Goal: Task Accomplishment & Management: Complete application form

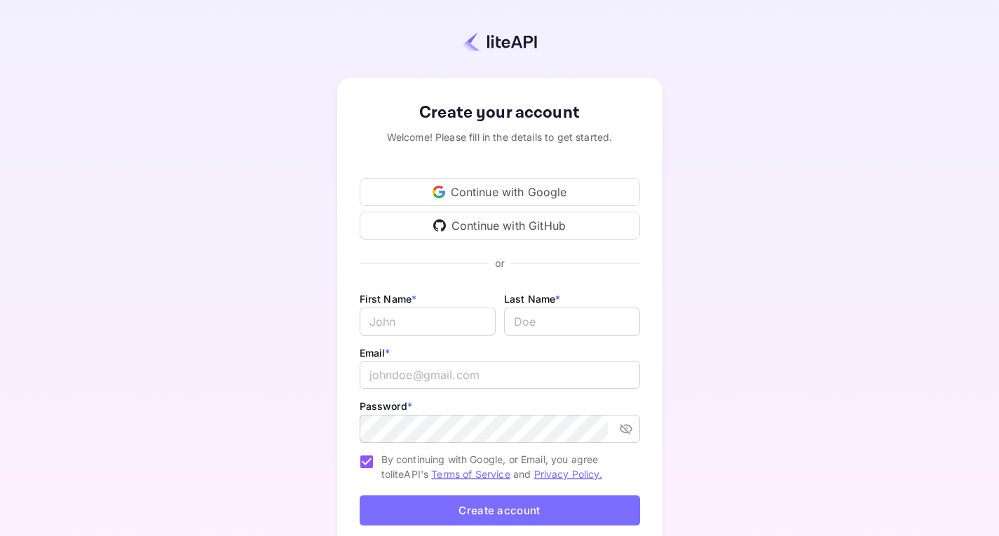
scroll to position [90, 0]
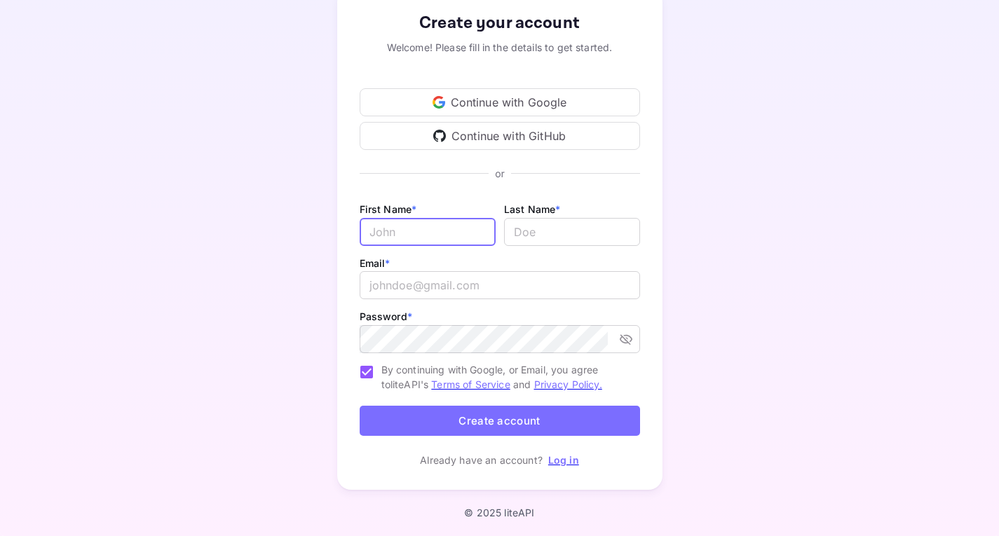
click at [459, 241] on input "Email *" at bounding box center [428, 232] width 136 height 28
type input "[PERSON_NAME]"
type input "Muoki"
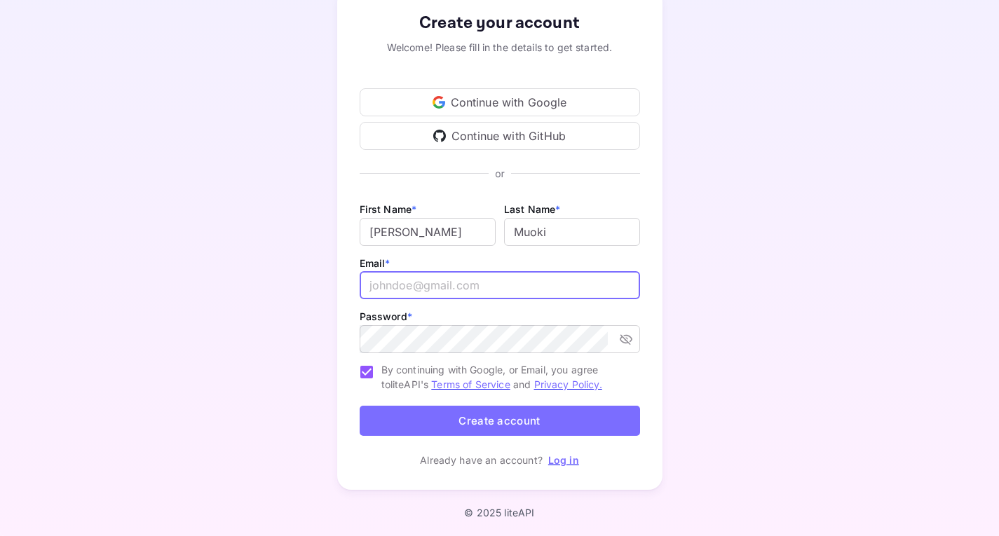
click at [463, 284] on input "email" at bounding box center [500, 285] width 280 height 28
type input "[EMAIL_ADDRESS][DOMAIN_NAME]"
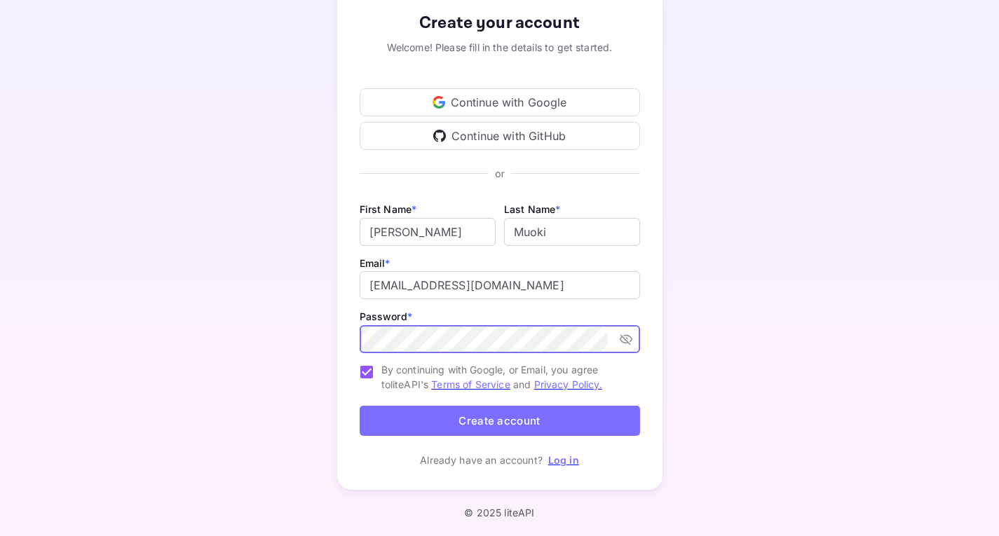
scroll to position [0, 480]
click at [627, 335] on icon "toggle password visibility" at bounding box center [625, 339] width 13 height 11
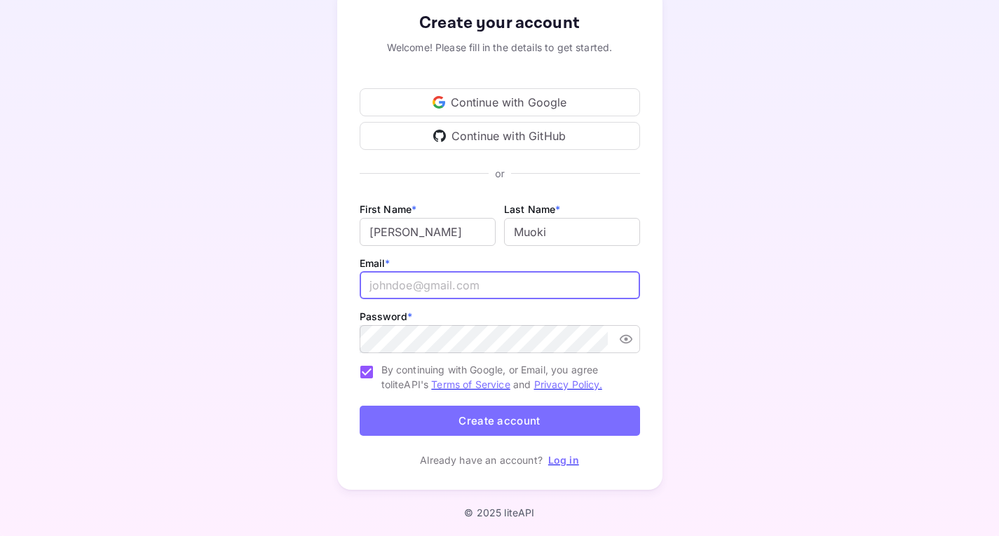
click at [486, 290] on input "email" at bounding box center [500, 285] width 280 height 28
type input "[EMAIL_ADDRESS][DOMAIN_NAME]"
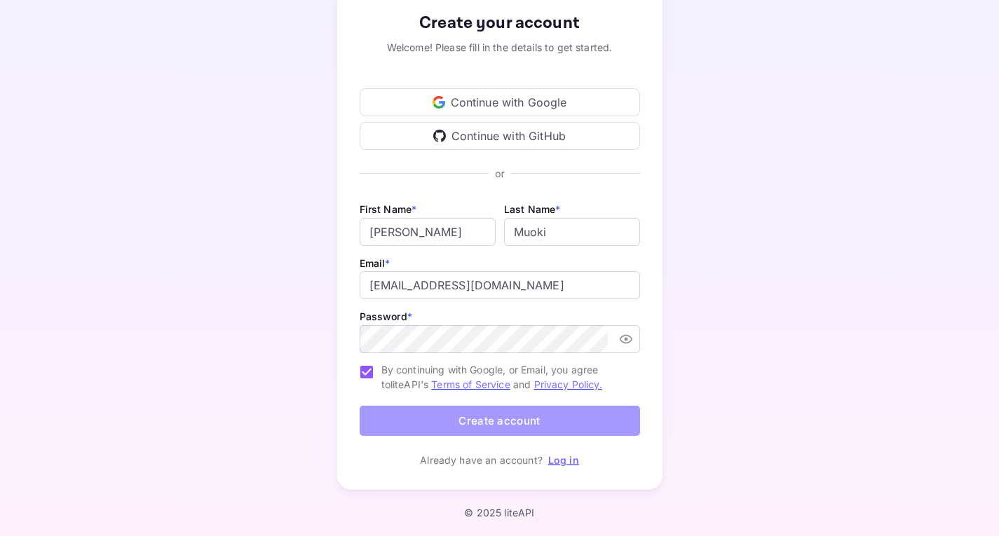
click at [479, 417] on button "Create account" at bounding box center [500, 421] width 280 height 30
click at [517, 421] on button "Create account" at bounding box center [500, 421] width 280 height 30
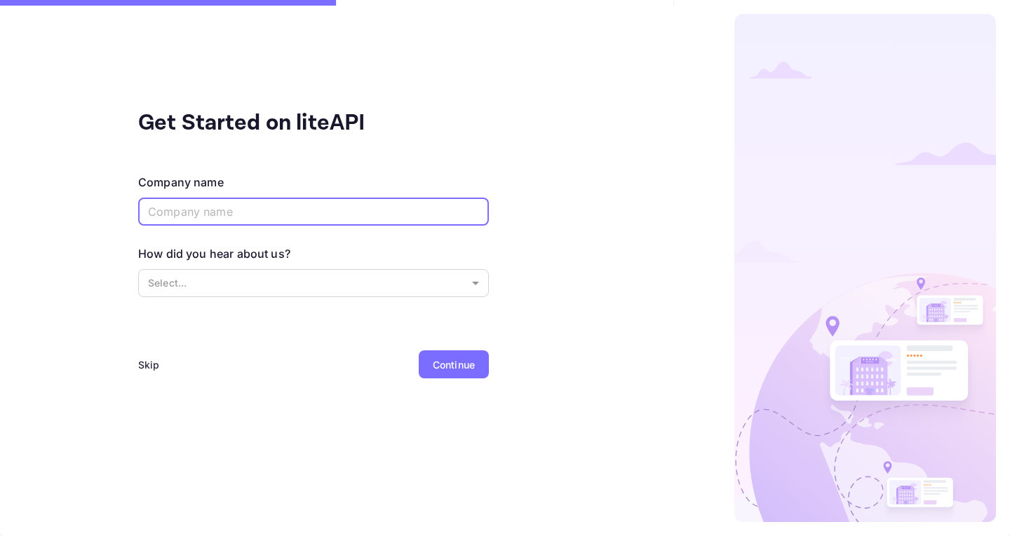
click at [250, 214] on input "text" at bounding box center [313, 212] width 351 height 28
type input "Credevart"
click at [217, 289] on body "Get Started on liteAPI Company name [PERSON_NAME] ​ How did you hear about us? …" at bounding box center [505, 268] width 1010 height 536
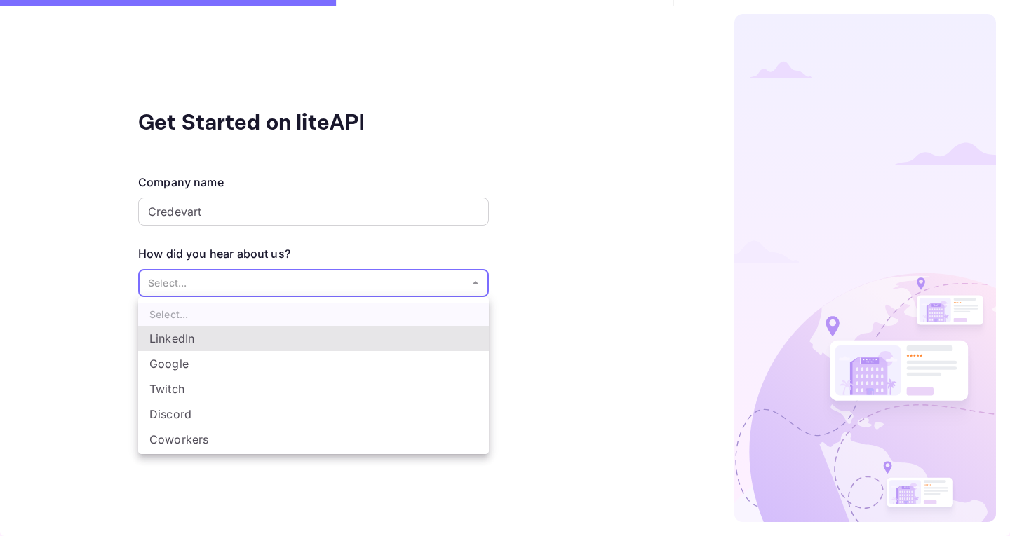
scroll to position [23, 0]
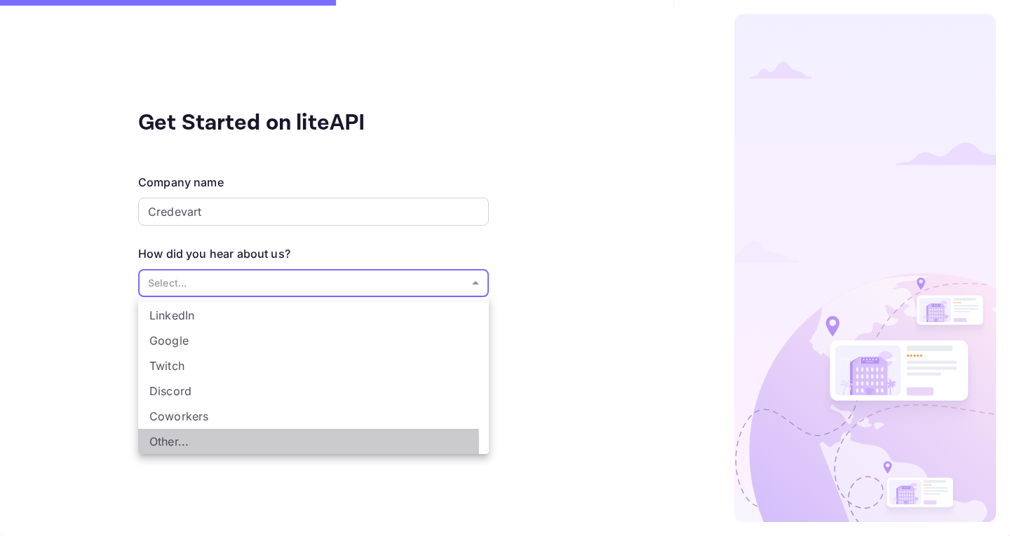
click at [180, 442] on li "Other..." at bounding box center [313, 441] width 351 height 25
type input "Other..."
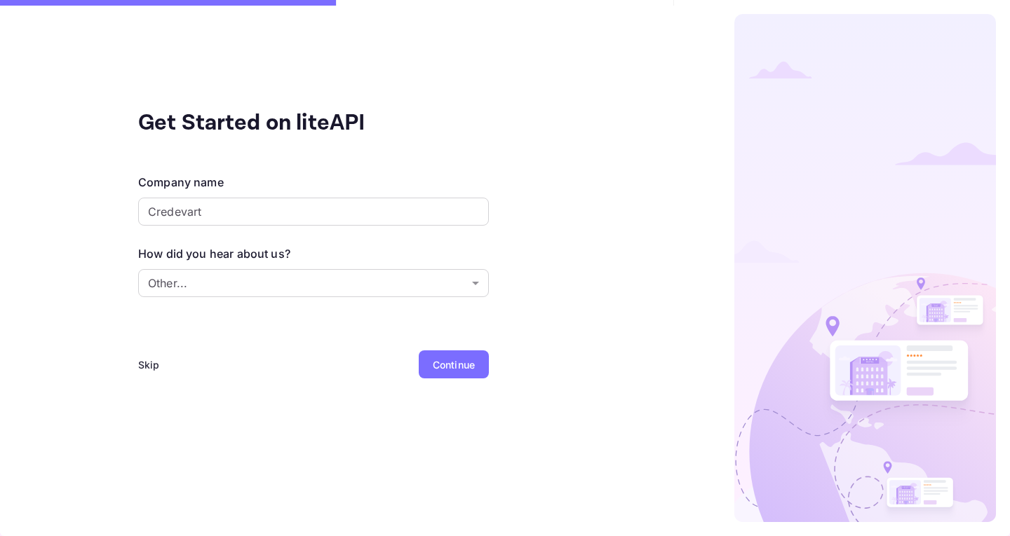
click at [144, 365] on div "Skip" at bounding box center [149, 365] width 22 height 15
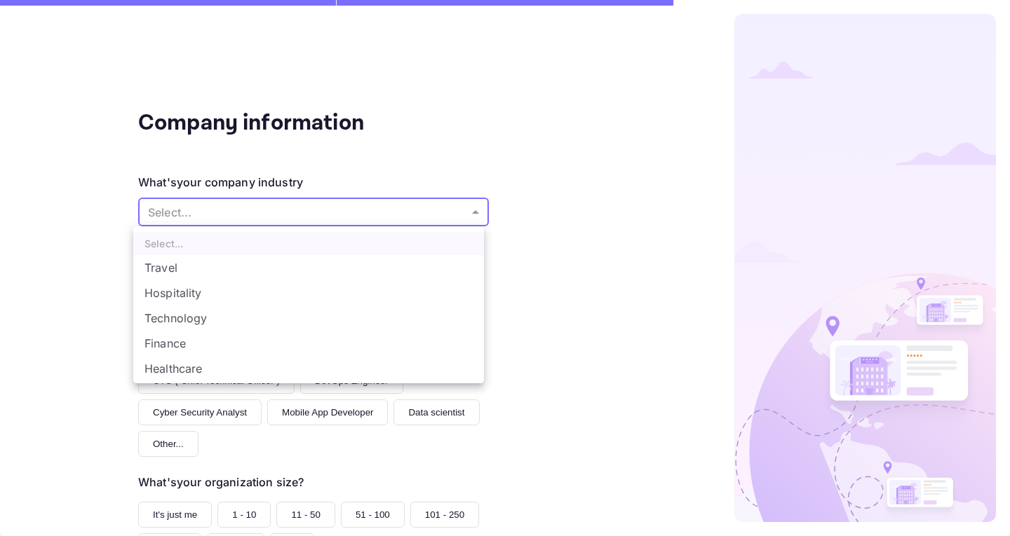
click at [207, 211] on body "Company information What's your company industry Select... ​ What best describe…" at bounding box center [505, 268] width 1010 height 536
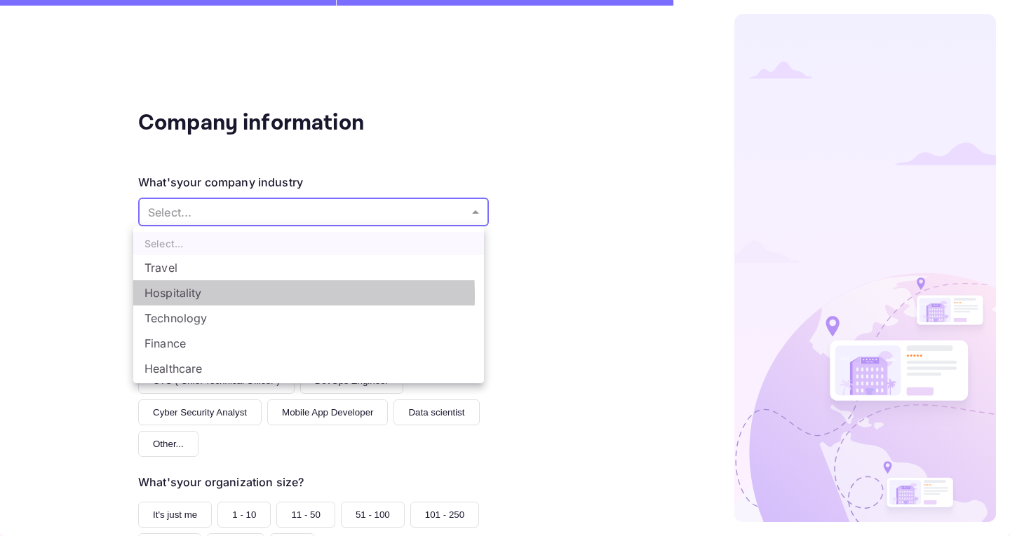
click at [189, 296] on li "Hospitality" at bounding box center [308, 292] width 351 height 25
type input "Hospitality"
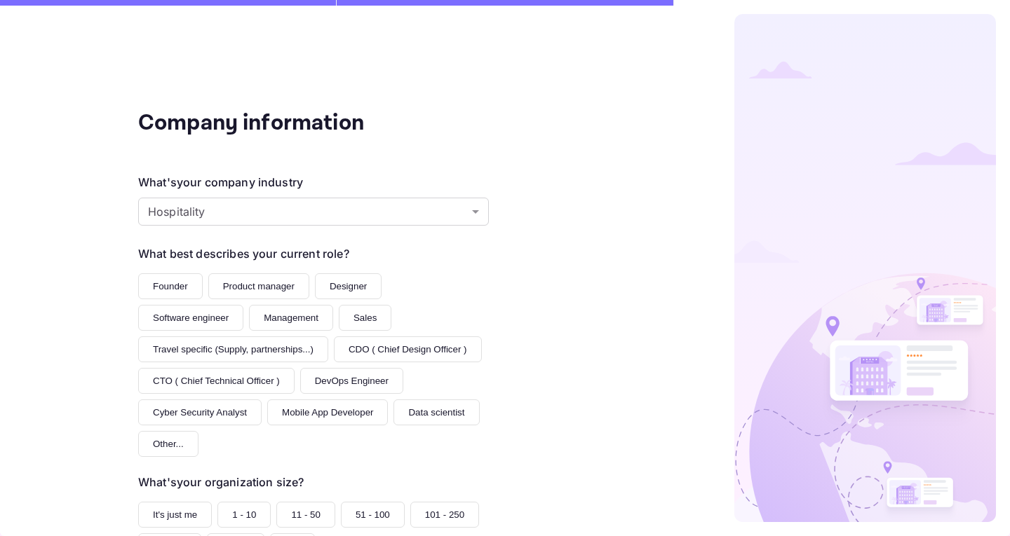
click at [193, 318] on button "Software engineer" at bounding box center [190, 318] width 105 height 26
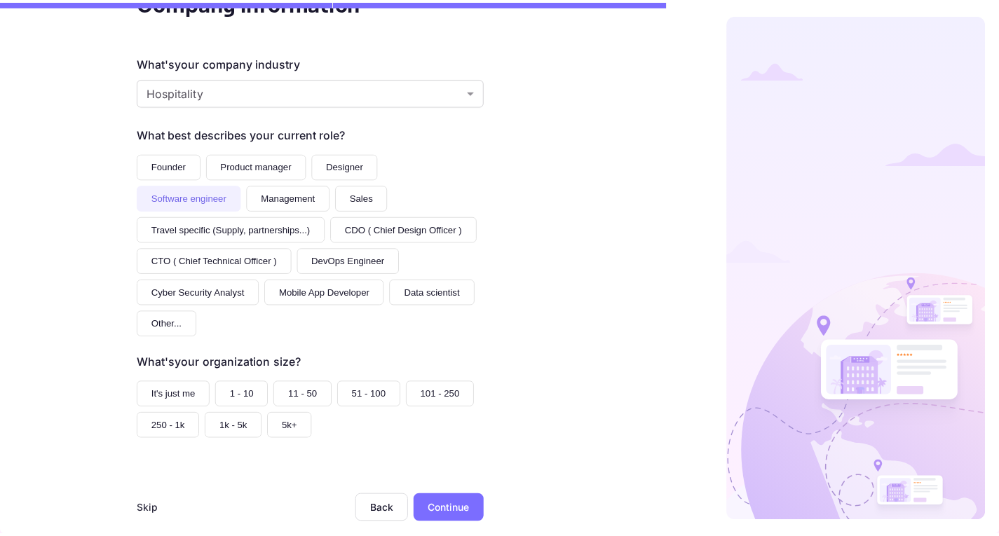
scroll to position [141, 0]
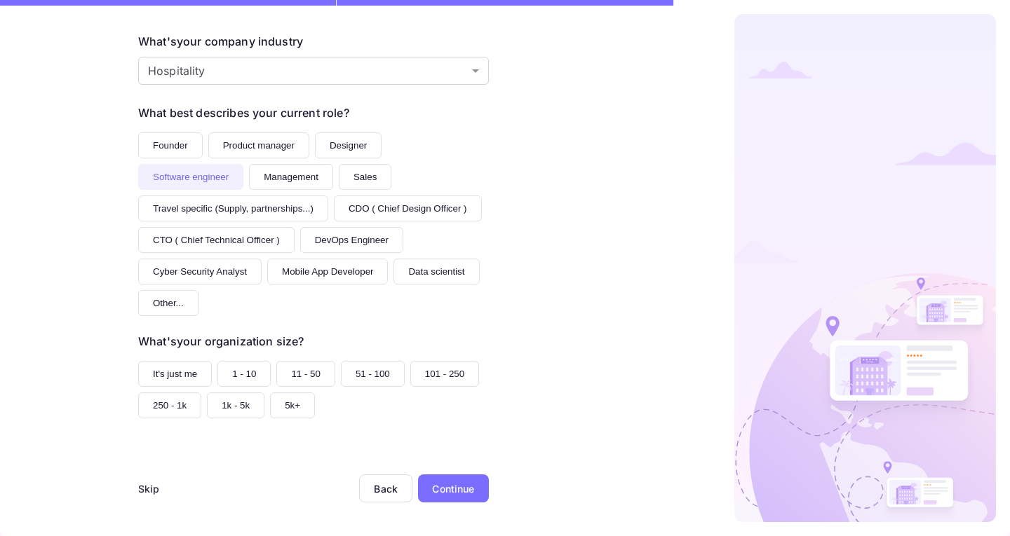
click at [251, 376] on button "1 - 10" at bounding box center [243, 374] width 53 height 26
click at [195, 376] on button "It's just me" at bounding box center [175, 374] width 74 height 26
click at [452, 488] on div "Continue" at bounding box center [453, 489] width 42 height 15
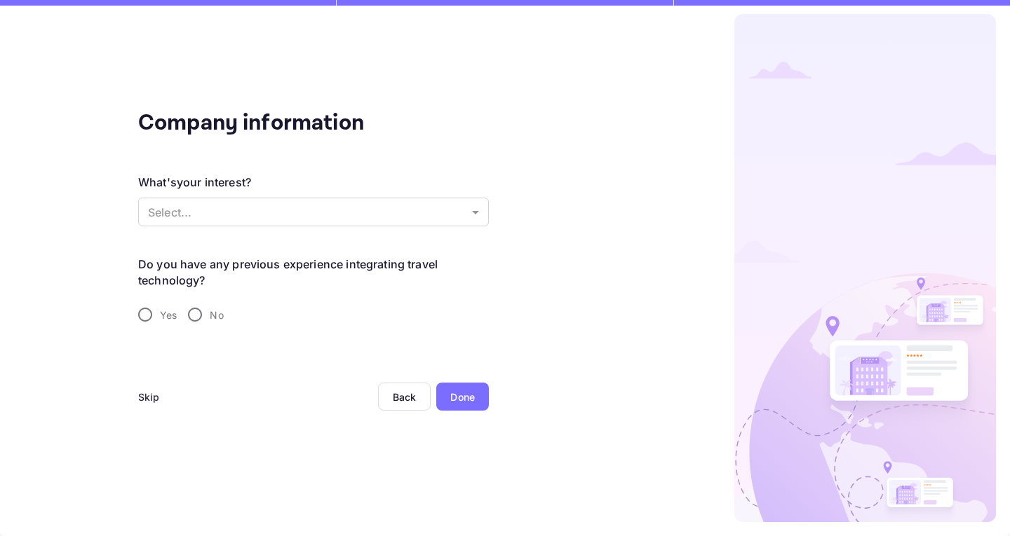
click at [236, 197] on div "What's your interest? Select... ​" at bounding box center [313, 201] width 351 height 55
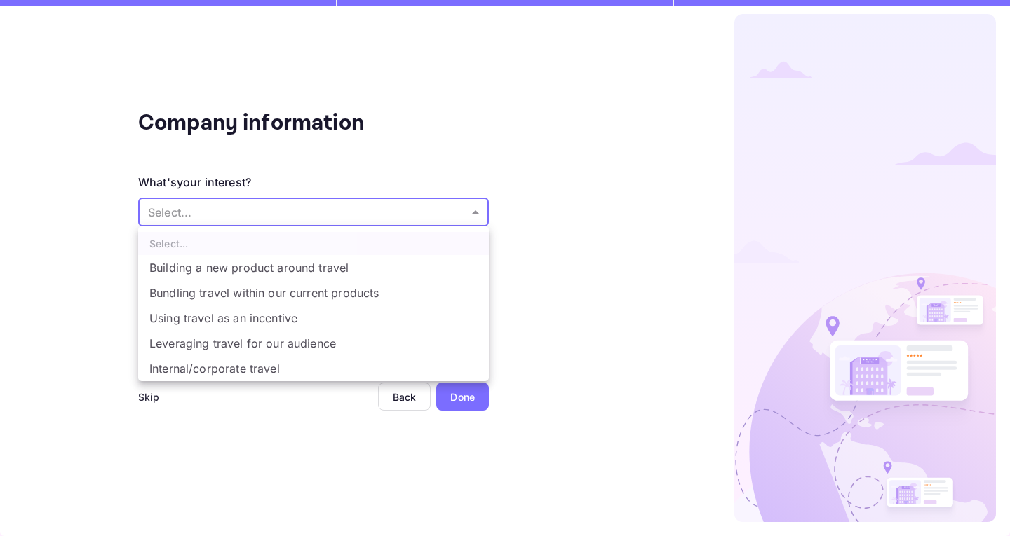
click at [237, 207] on body "Company information What's your interest? Select... ​ Do you have any previous …" at bounding box center [505, 268] width 1010 height 536
click at [233, 261] on li "Building a new product around travel" at bounding box center [313, 267] width 351 height 25
type input "Building a new product around travel"
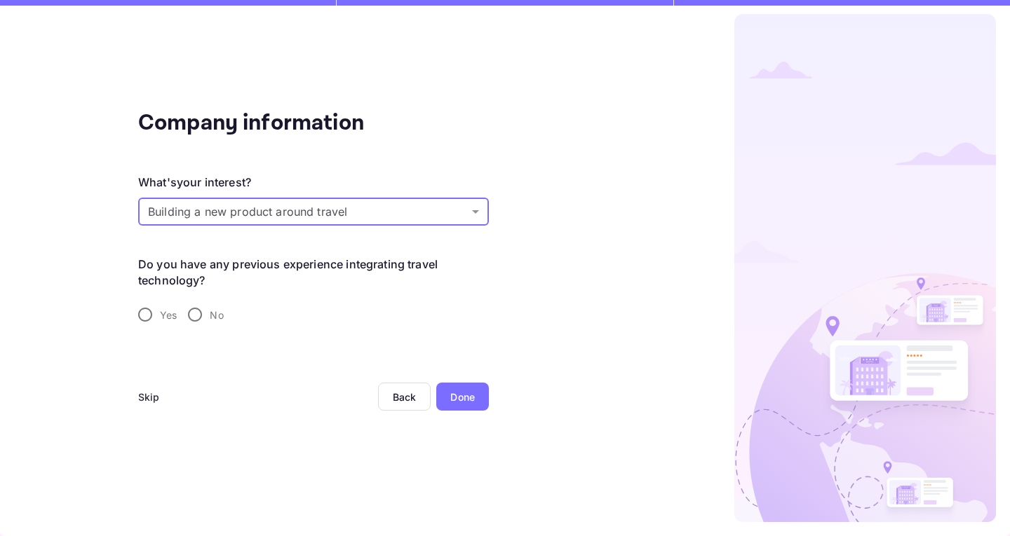
click at [193, 312] on input "No" at bounding box center [194, 314] width 29 height 29
radio input "true"
click at [458, 402] on div "Done" at bounding box center [462, 397] width 25 height 15
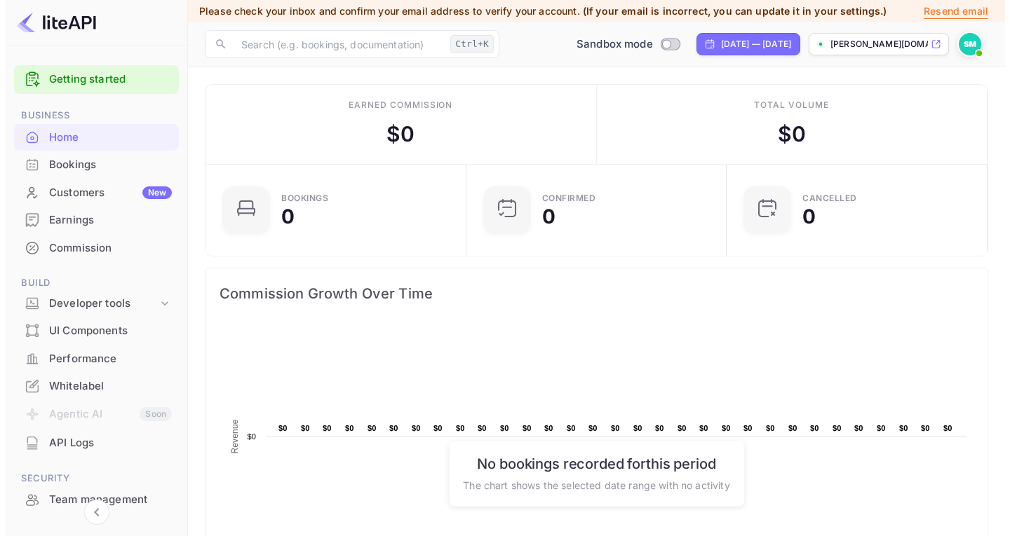
scroll to position [217, 241]
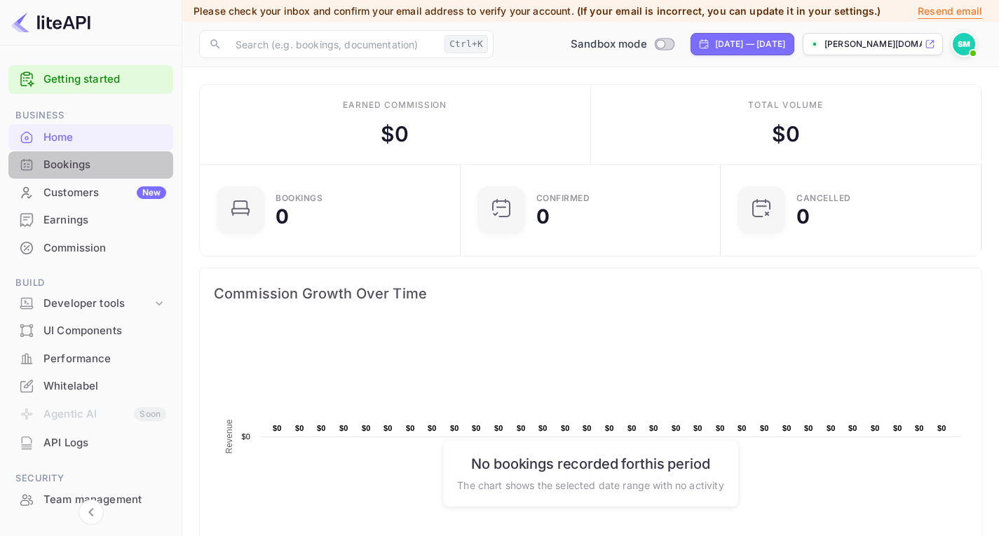
click at [105, 166] on div "Bookings" at bounding box center [104, 165] width 123 height 16
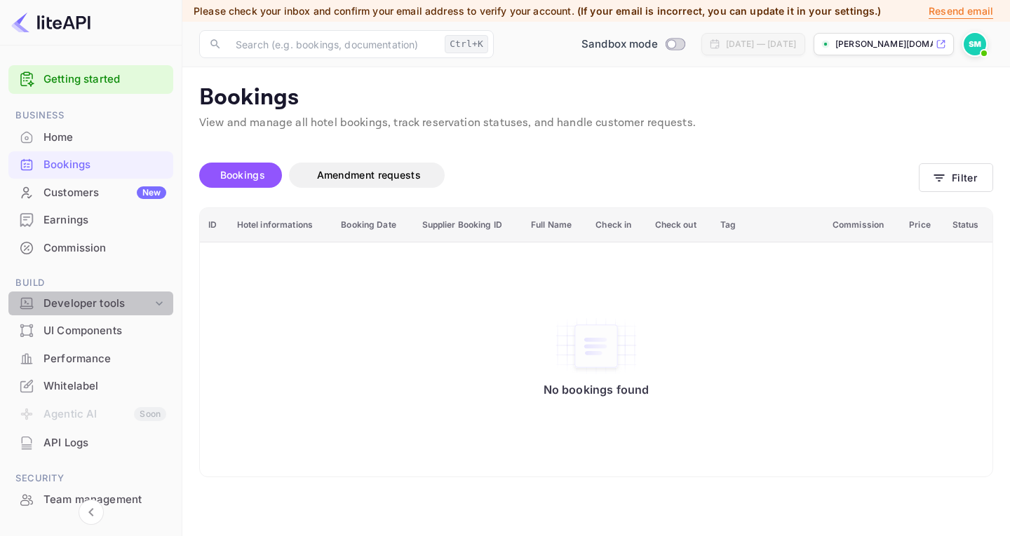
click at [117, 302] on div "Developer tools" at bounding box center [97, 304] width 109 height 16
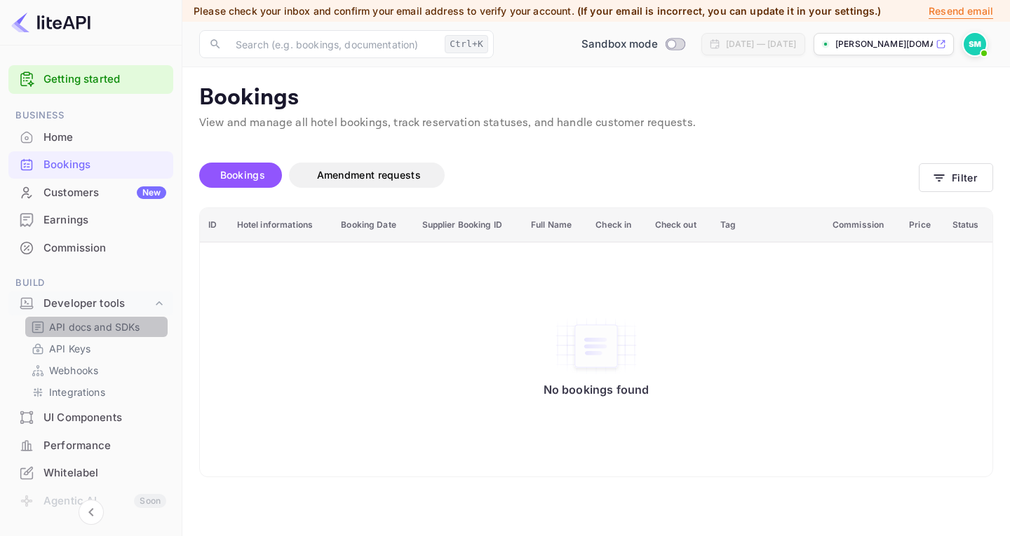
click at [107, 322] on p "API docs and SDKs" at bounding box center [94, 327] width 91 height 15
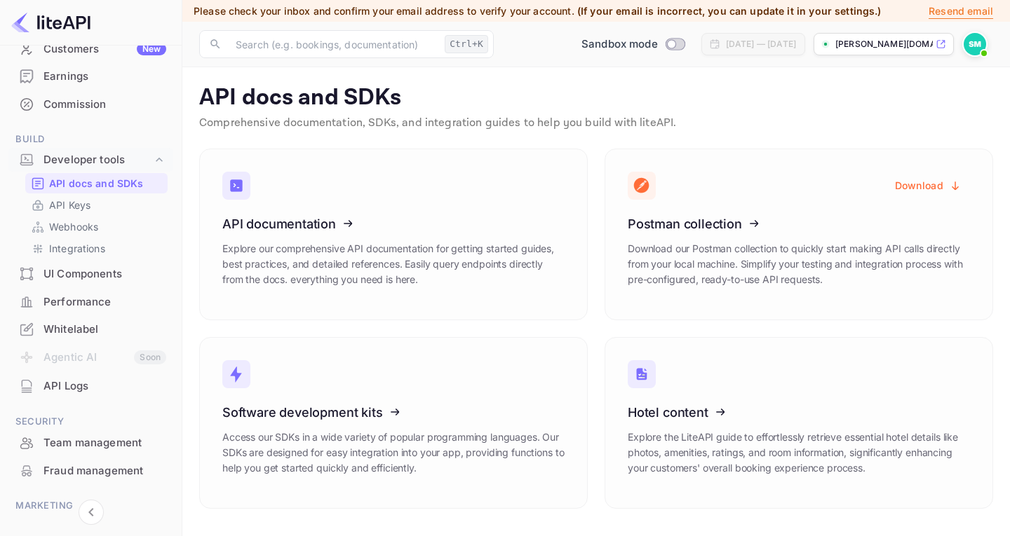
scroll to position [226, 0]
